Goal: Find specific page/section: Find specific page/section

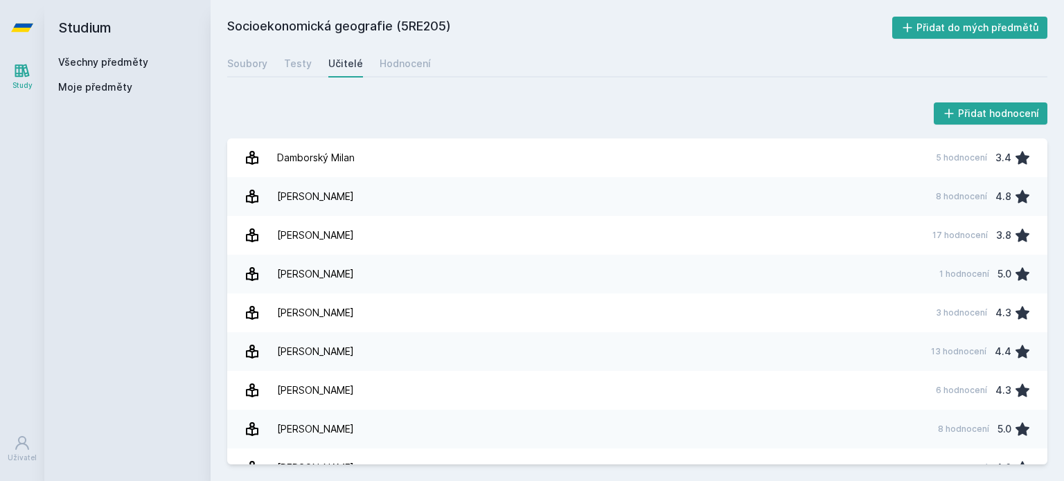
click at [119, 55] on h2 "Studium" at bounding box center [127, 27] width 139 height 55
click at [123, 61] on link "Všechny předměty" at bounding box center [103, 62] width 90 height 12
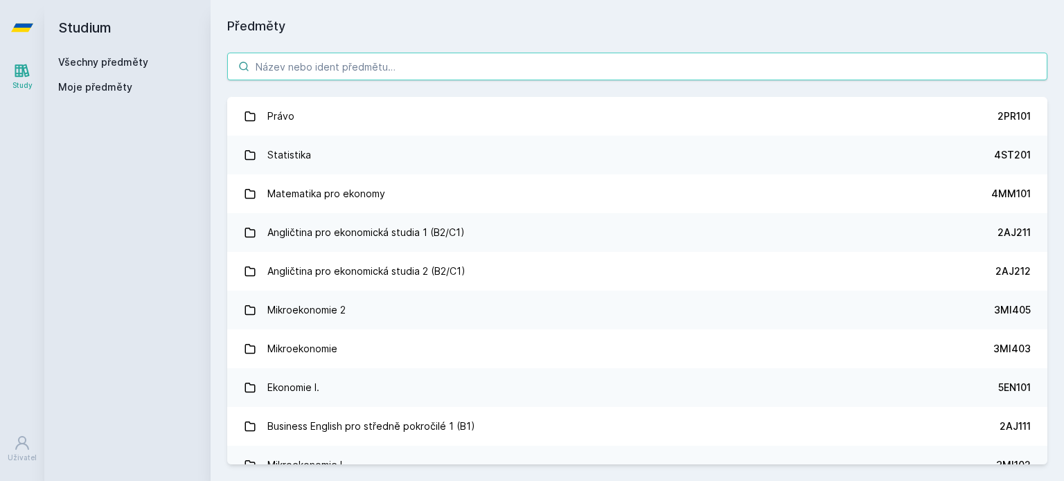
click at [334, 64] on input "search" at bounding box center [637, 67] width 820 height 28
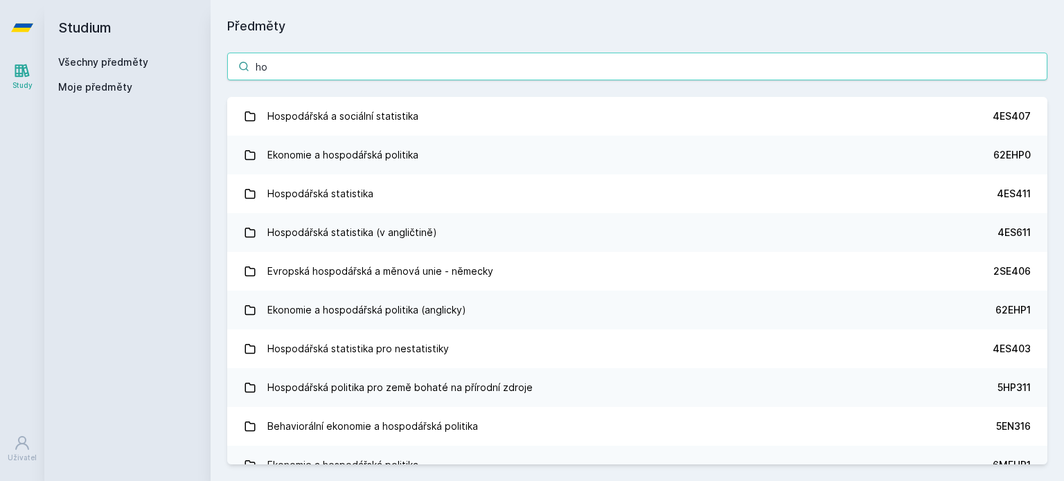
type input "h"
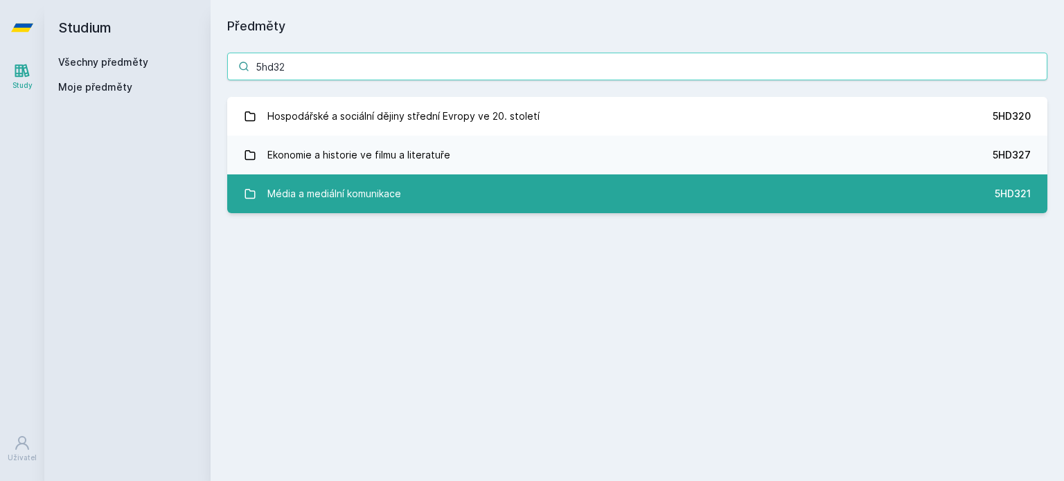
type input "5hd32"
click at [341, 195] on div "Média a mediální komunikace" at bounding box center [334, 194] width 134 height 28
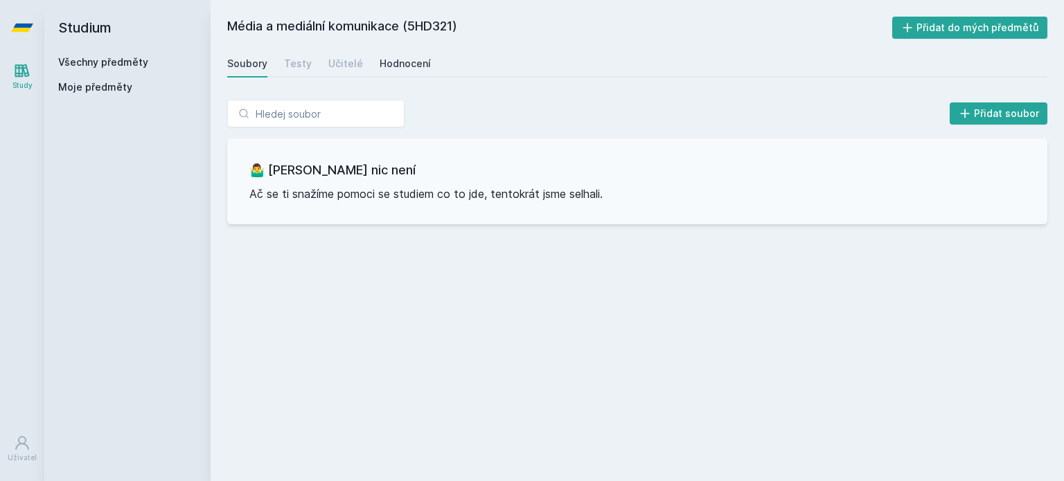
click at [391, 66] on div "Hodnocení" at bounding box center [405, 64] width 51 height 14
